Goal: Information Seeking & Learning: Learn about a topic

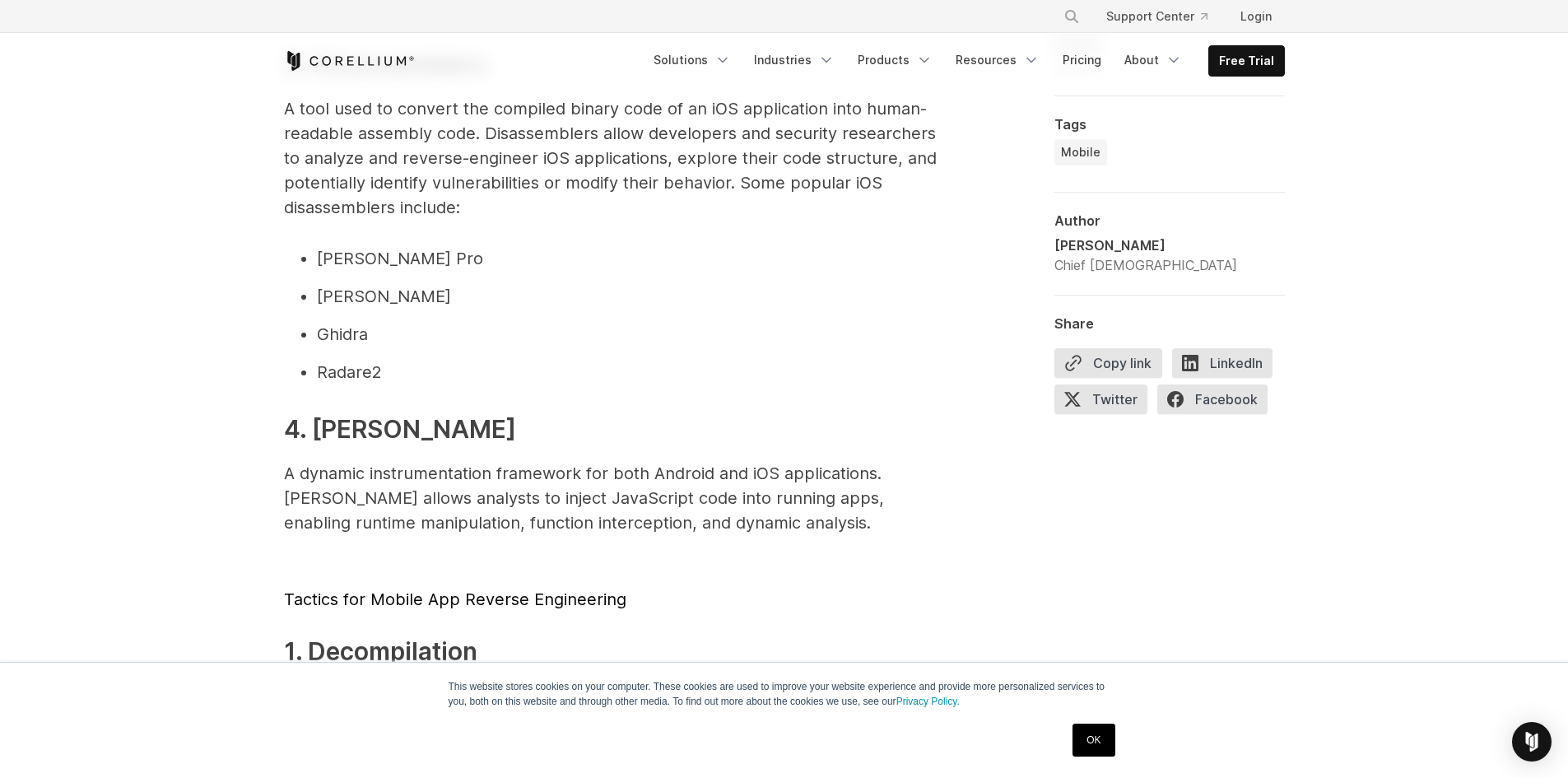
scroll to position [1729, 0]
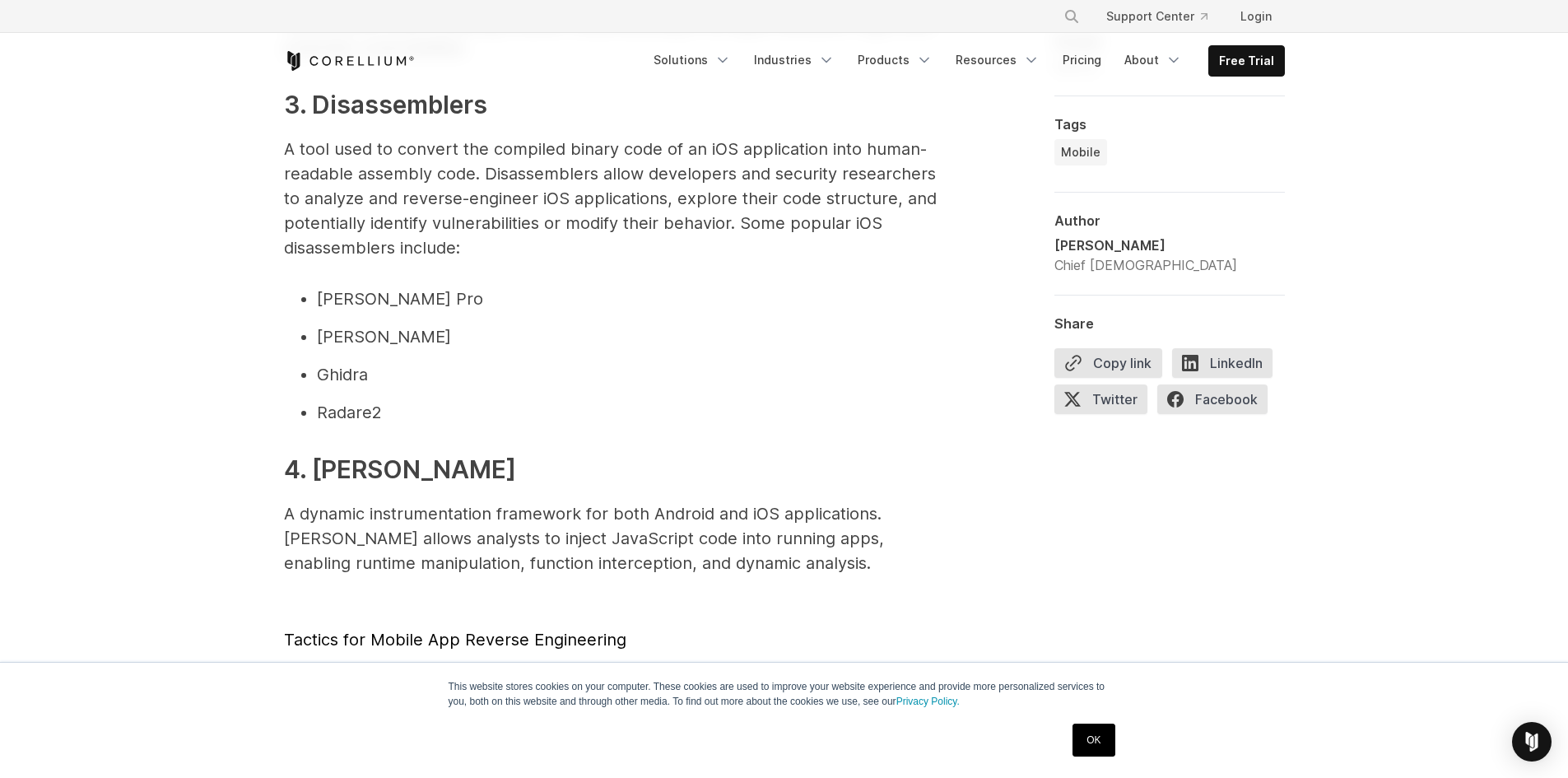
click at [361, 297] on li "[PERSON_NAME] Pro" at bounding box center [630, 299] width 625 height 25
click at [355, 418] on li "Radare2" at bounding box center [630, 413] width 625 height 25
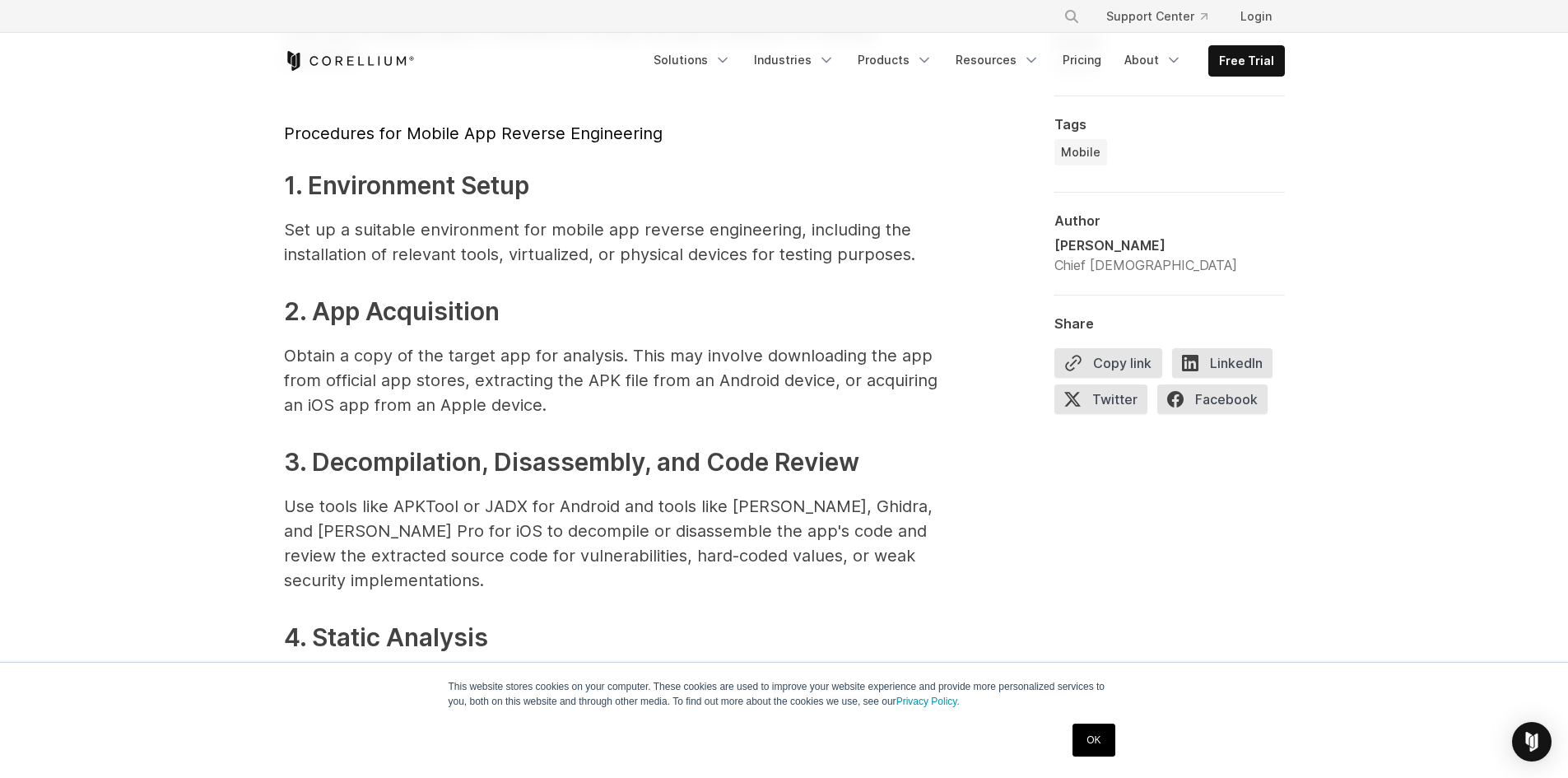
scroll to position [2881, 0]
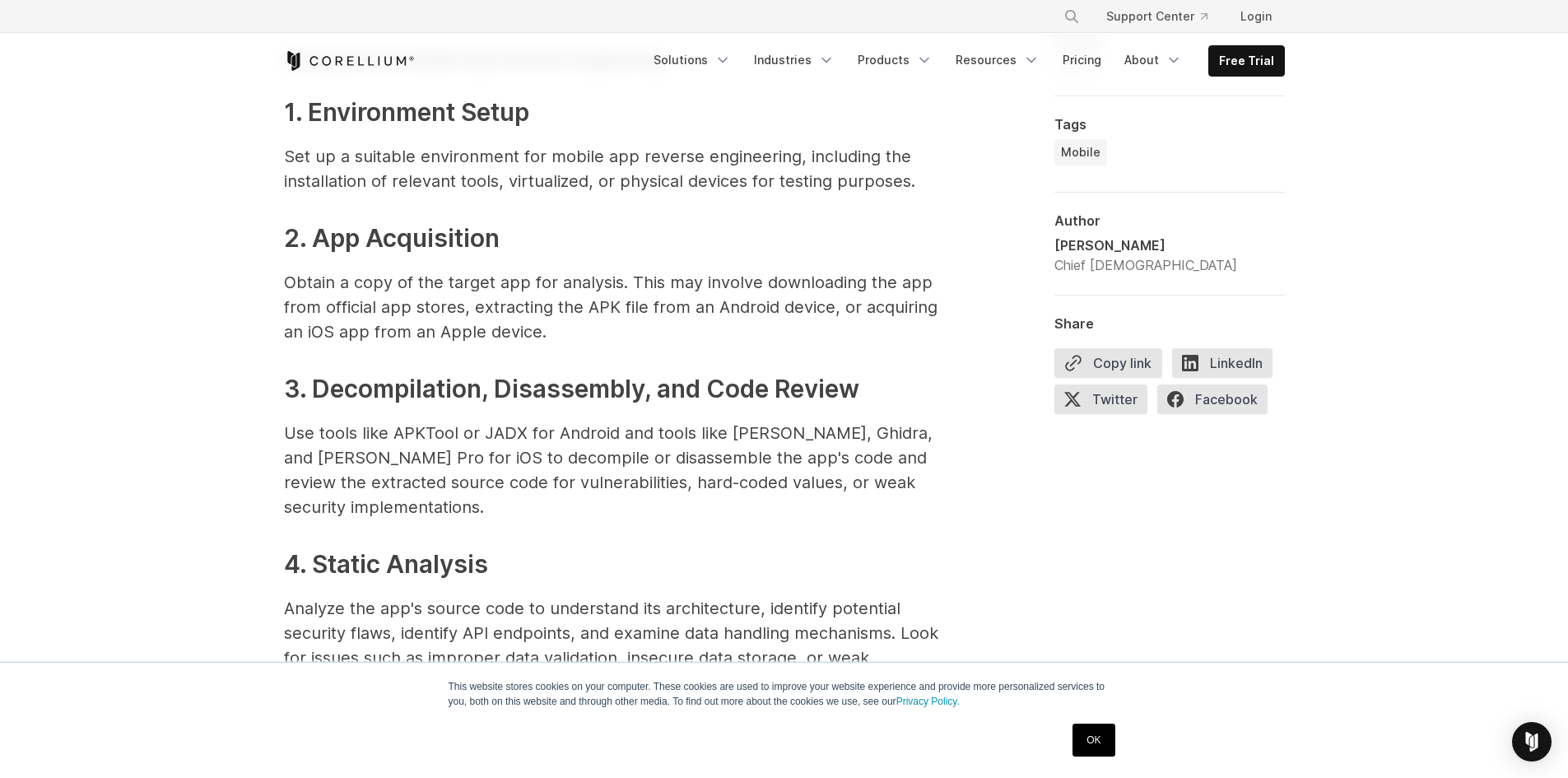
click at [747, 431] on p "Use tools like APKTool or JADX for Android and tools like [PERSON_NAME], Ghidra…" at bounding box center [613, 470] width 658 height 99
click at [813, 433] on p "Use tools like APKTool or JADX for Android and tools like [PERSON_NAME], Ghidra…" at bounding box center [613, 470] width 658 height 99
drag, startPoint x: 887, startPoint y: 429, endPoint x: 314, endPoint y: 454, distance: 573.5
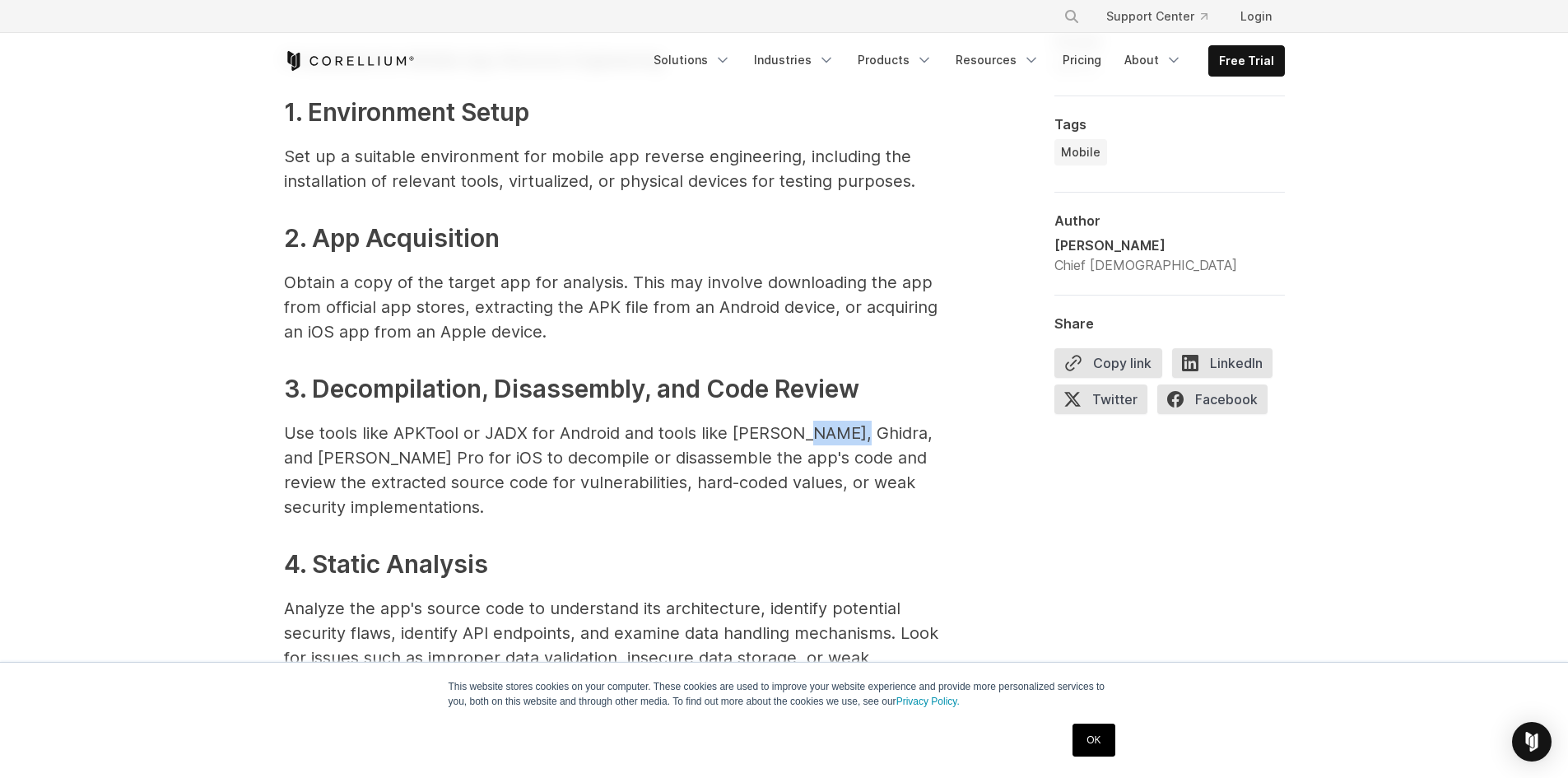
click at [314, 454] on p "Use tools like APKTool or JADX for Android and tools like [PERSON_NAME], Ghidra…" at bounding box center [613, 470] width 658 height 99
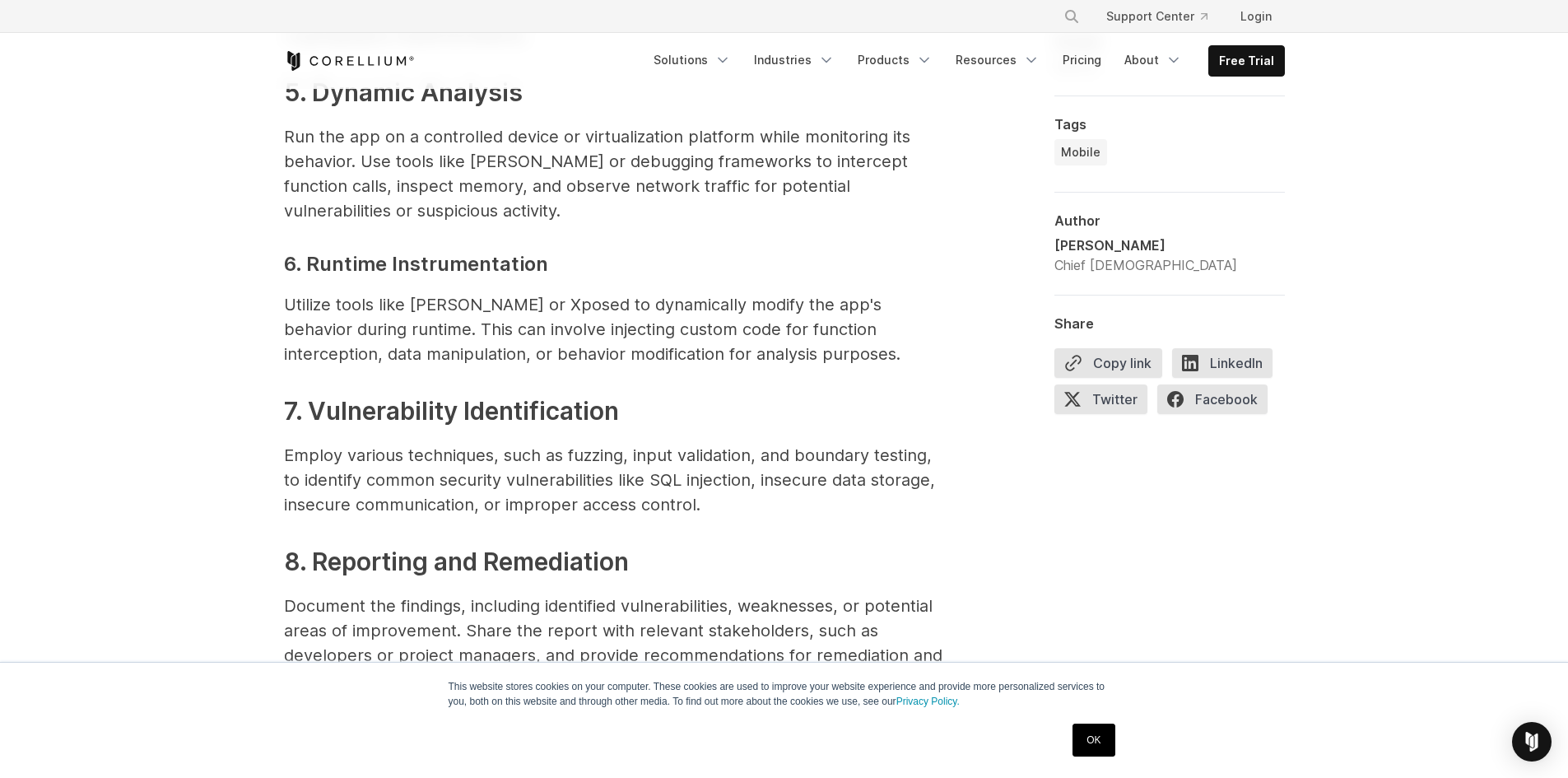
scroll to position [3293, 0]
